Goal: Find specific page/section: Find specific page/section

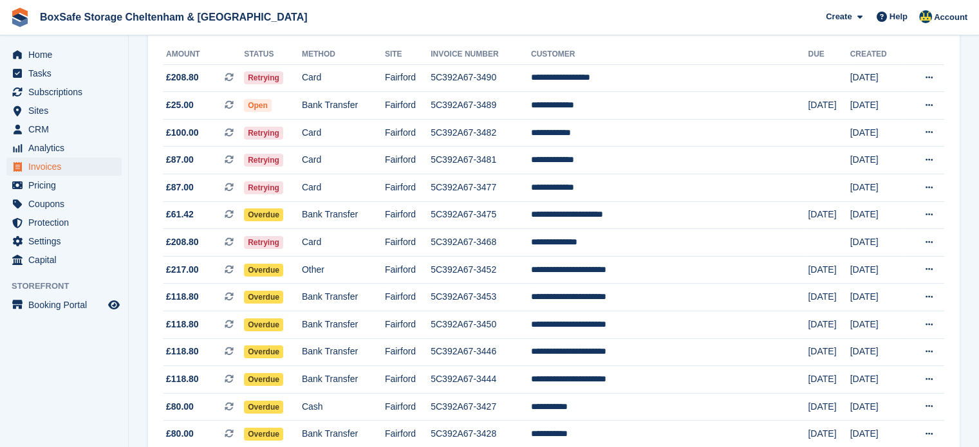
scroll to position [152, 0]
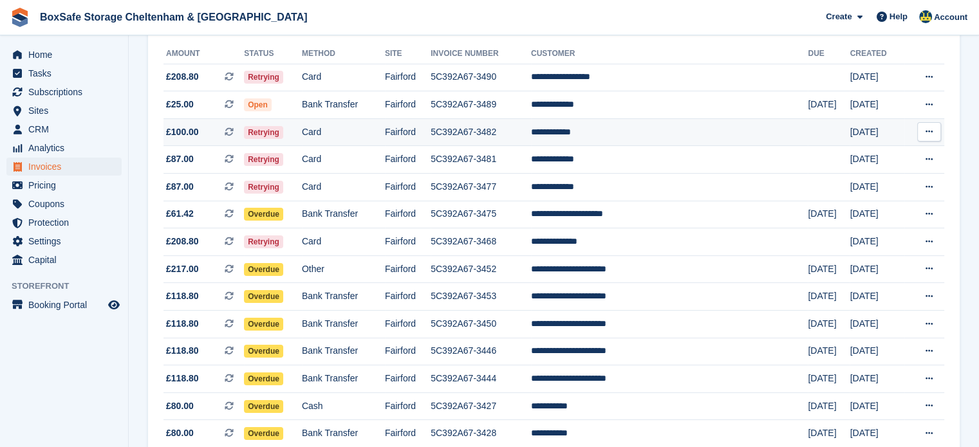
click at [531, 138] on td "5C392A67-3482" at bounding box center [481, 132] width 100 height 28
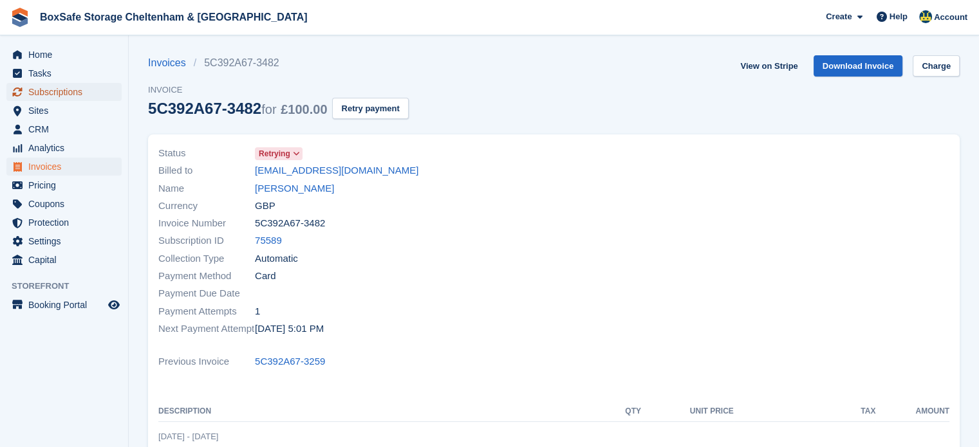
click at [56, 94] on span "Subscriptions" at bounding box center [66, 92] width 77 height 18
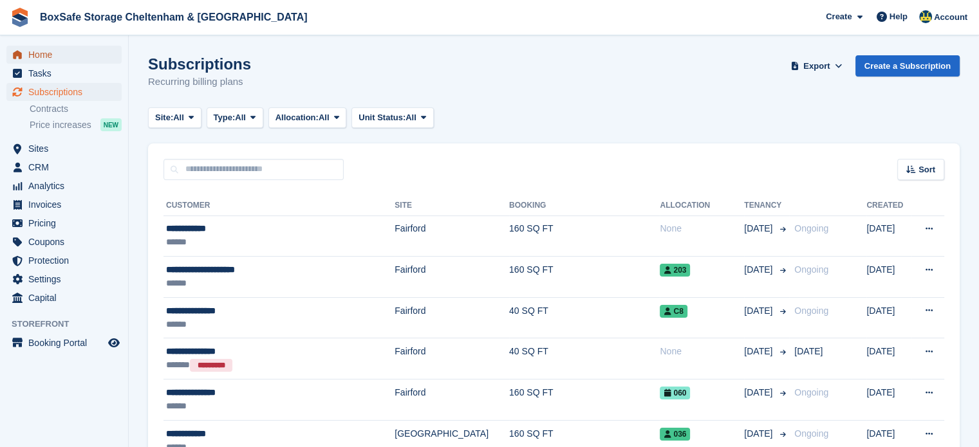
click at [51, 53] on span "Home" at bounding box center [66, 55] width 77 height 18
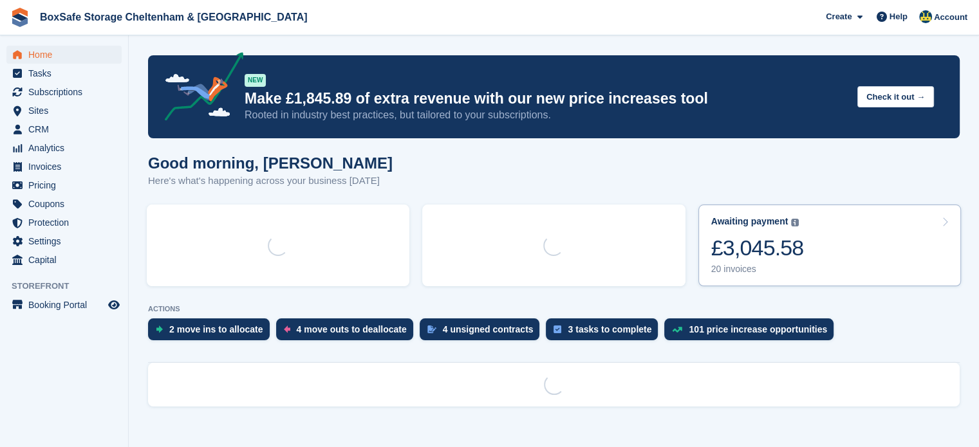
click at [828, 266] on link "Awaiting payment The total outstanding balance on all open invoices. £3,045.58 …" at bounding box center [829, 246] width 263 height 82
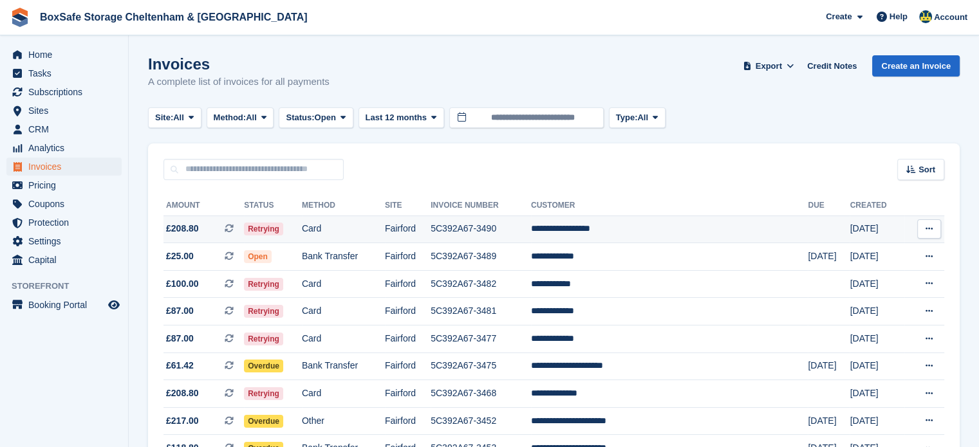
click at [649, 230] on td "**********" at bounding box center [669, 230] width 277 height 28
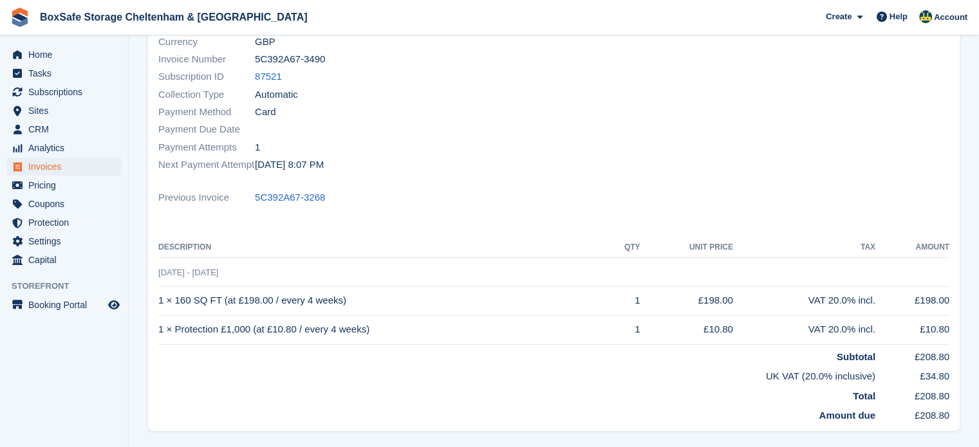
scroll to position [160, 0]
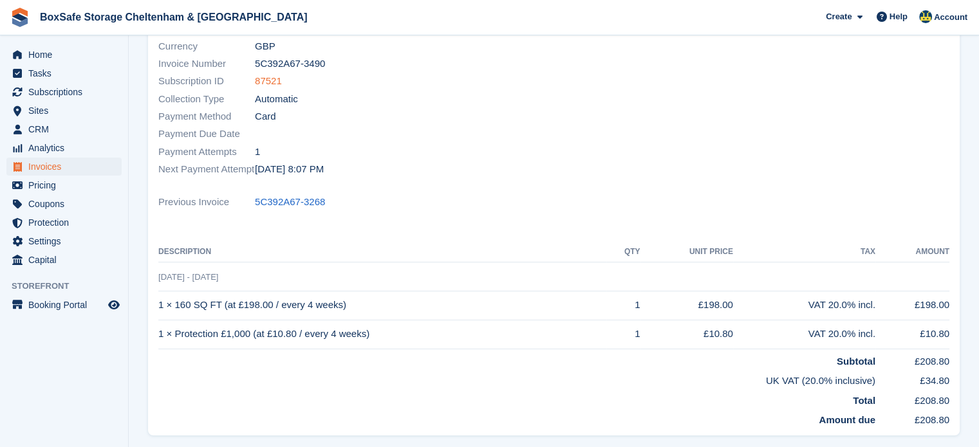
click at [271, 81] on link "87521" at bounding box center [268, 81] width 27 height 15
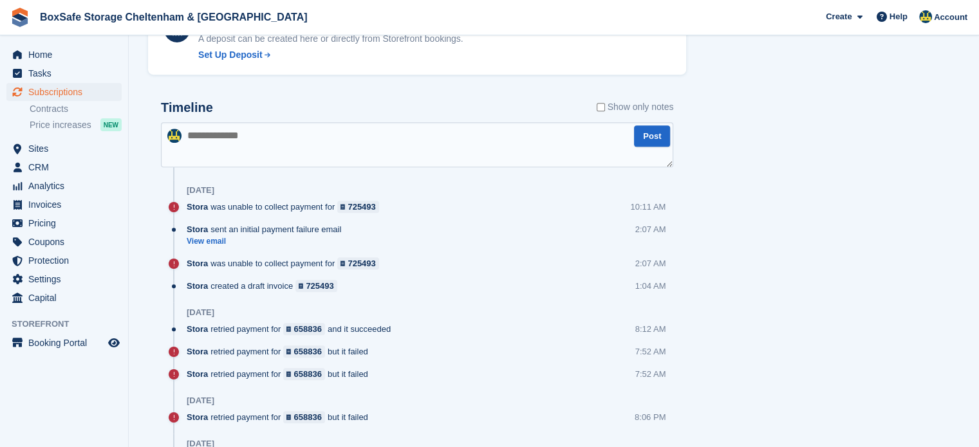
scroll to position [716, 0]
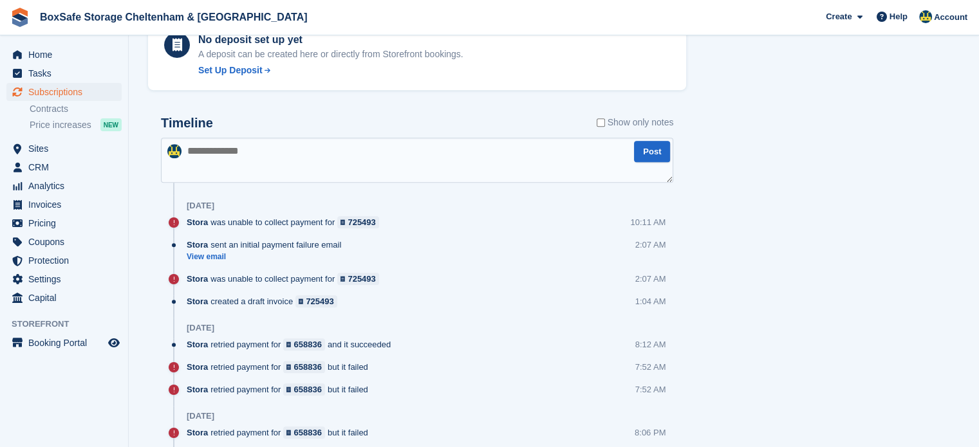
click at [247, 171] on textarea at bounding box center [417, 160] width 512 height 45
click at [73, 93] on span "Subscriptions" at bounding box center [66, 92] width 77 height 18
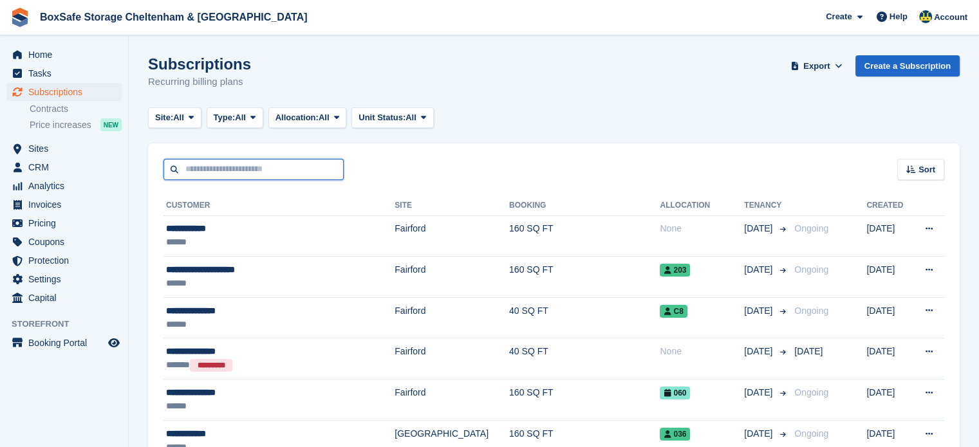
click at [203, 174] on input "text" at bounding box center [253, 169] width 180 height 21
click at [218, 172] on input "text" at bounding box center [253, 169] width 180 height 21
drag, startPoint x: 218, startPoint y: 172, endPoint x: 196, endPoint y: 167, distance: 22.3
click at [196, 167] on input "text" at bounding box center [253, 169] width 180 height 21
click at [48, 57] on span "Home" at bounding box center [66, 55] width 77 height 18
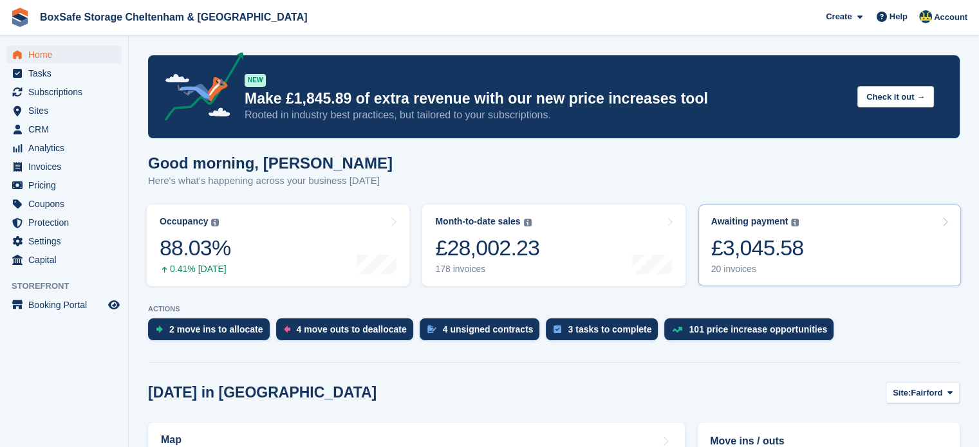
click at [849, 255] on link "Awaiting payment The total outstanding balance on all open invoices. £3,045.58 …" at bounding box center [829, 246] width 263 height 82
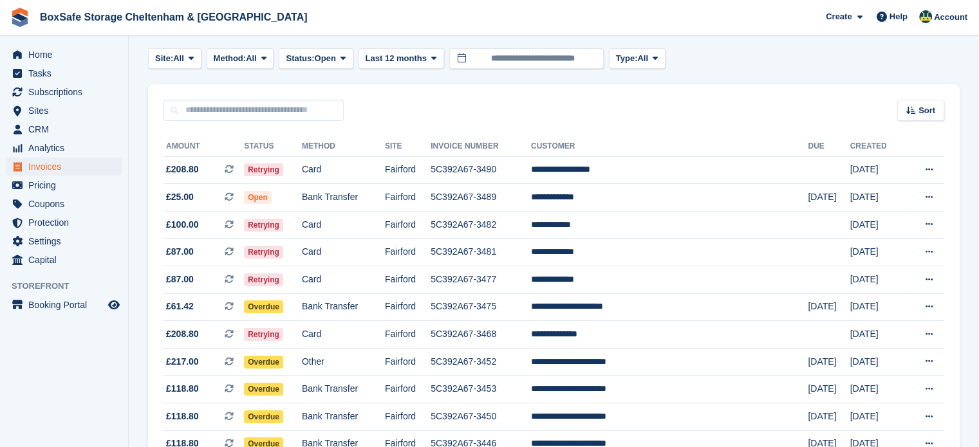
scroll to position [60, 0]
